Goal: Task Accomplishment & Management: Manage account settings

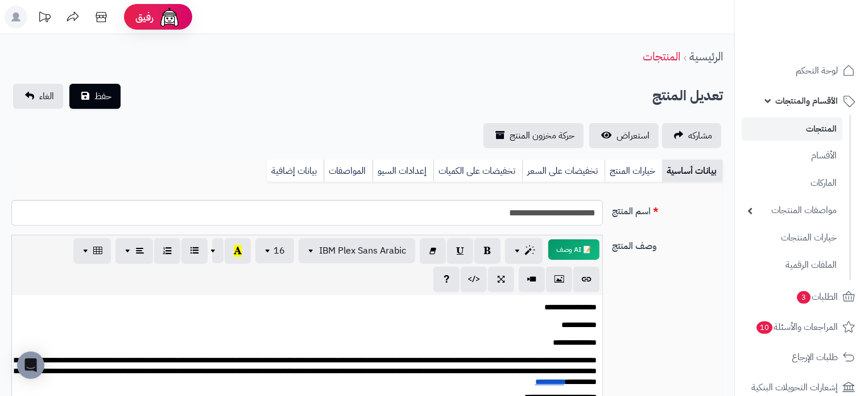
click at [815, 125] on link "المنتجات" at bounding box center [792, 128] width 101 height 23
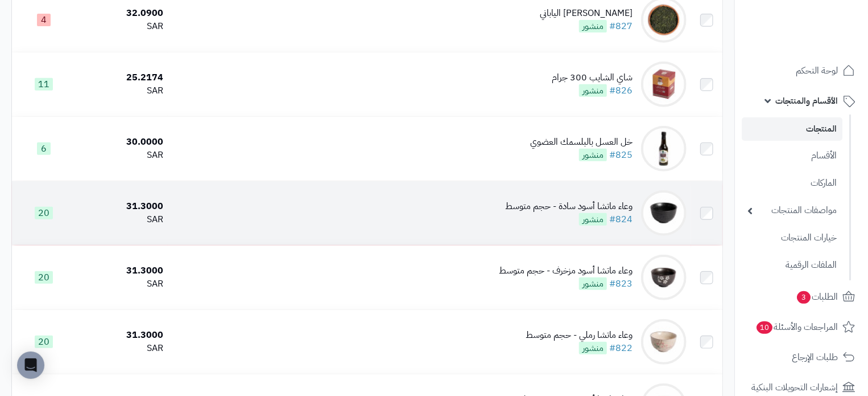
scroll to position [228, 0]
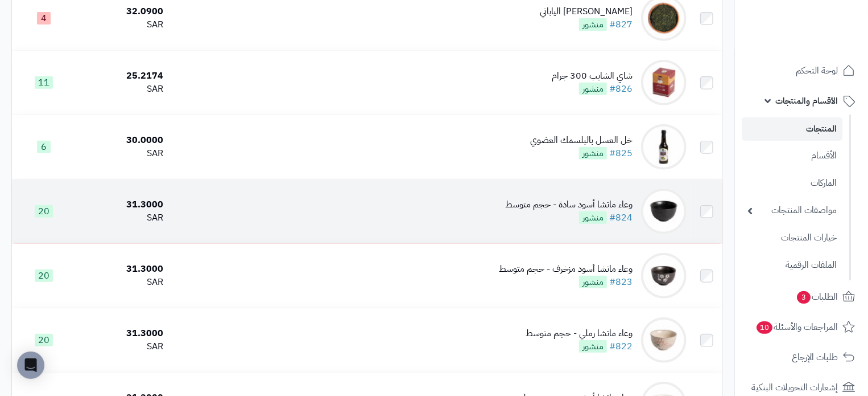
click at [326, 226] on td "وعاء ماتشا أسود سادة - حجم متوسط #824 منشور" at bounding box center [430, 211] width 524 height 64
